Goal: Transaction & Acquisition: Purchase product/service

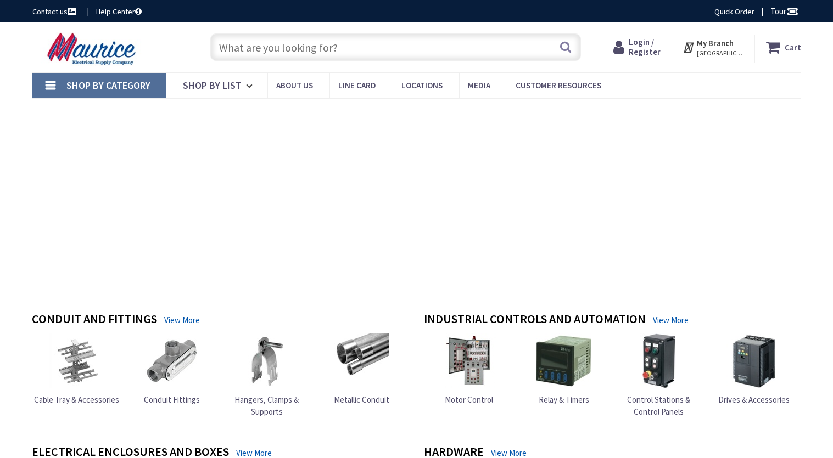
type input "St Christopher[GEOGRAPHIC_DATA], [GEOGRAPHIC_DATA]"
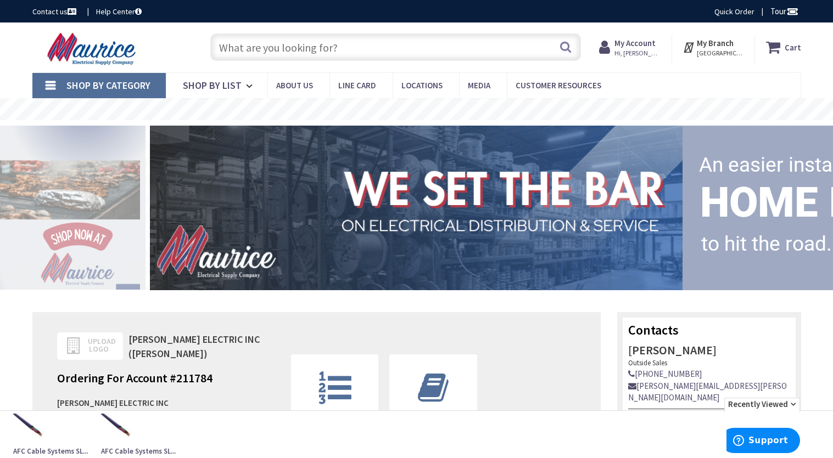
click at [268, 50] on input "text" at bounding box center [395, 46] width 371 height 27
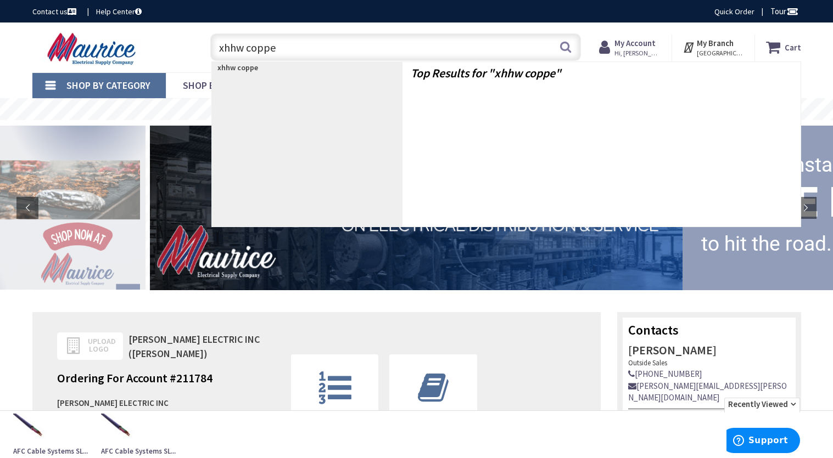
type input "xhhw copper"
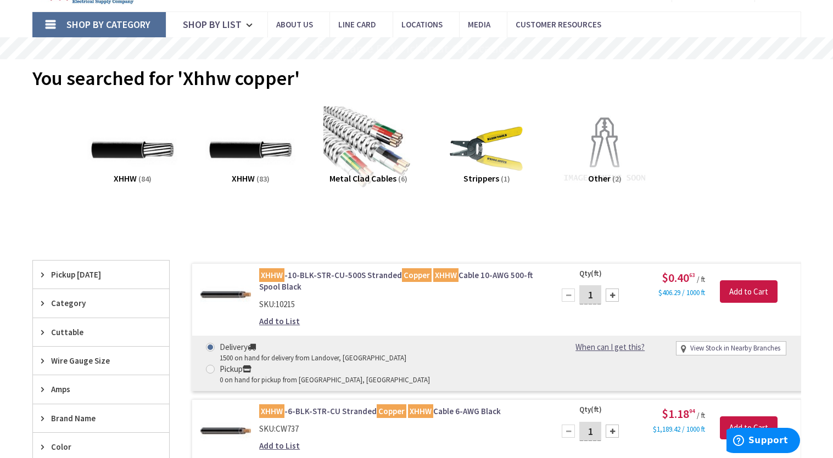
scroll to position [165, 0]
